Goal: Entertainment & Leisure: Consume media (video, audio)

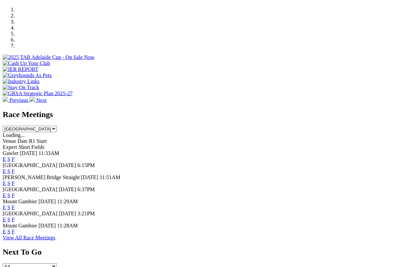
scroll to position [206, 0]
click at [15, 204] on link "F" at bounding box center [13, 207] width 3 height 6
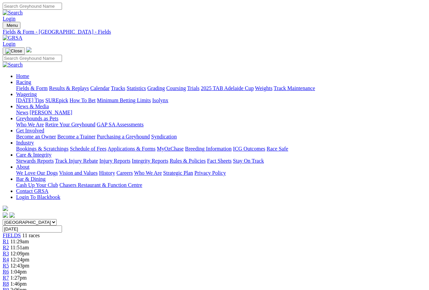
click at [31, 85] on link "Fields & Form" at bounding box center [32, 88] width 32 height 6
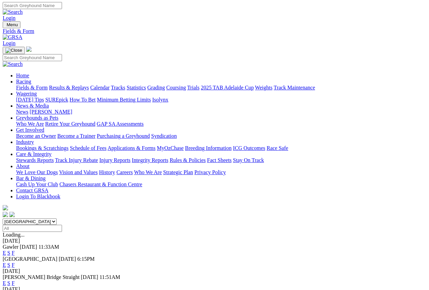
scroll to position [1, 0]
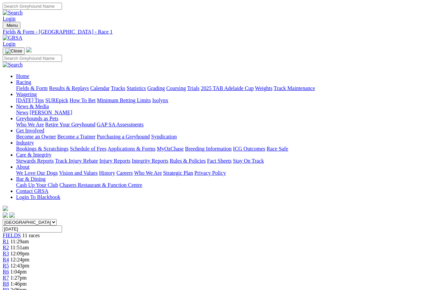
click at [24, 85] on link "Fields & Form" at bounding box center [32, 88] width 32 height 6
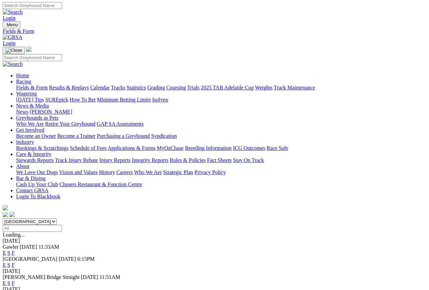
scroll to position [1, 0]
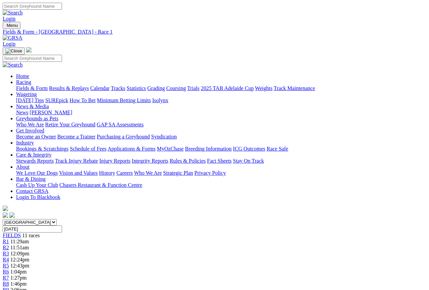
scroll to position [1, 0]
click at [9, 250] on link "R3" at bounding box center [6, 253] width 6 height 6
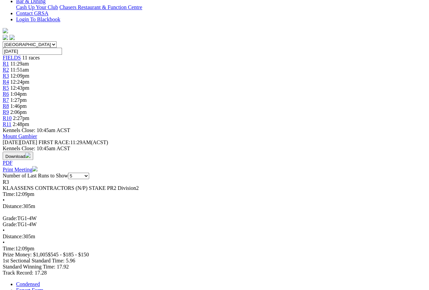
scroll to position [197, 0]
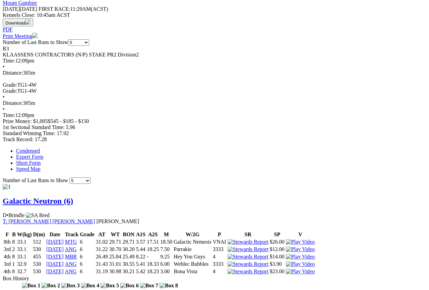
scroll to position [309, 0]
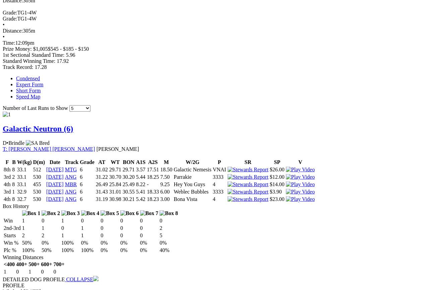
scroll to position [383, 0]
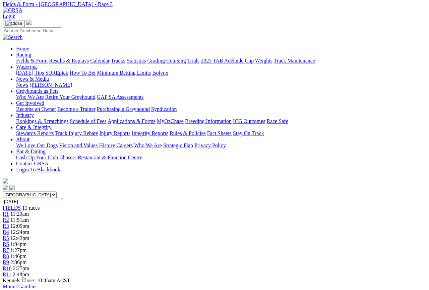
scroll to position [0, 0]
